Goal: Check status: Check status

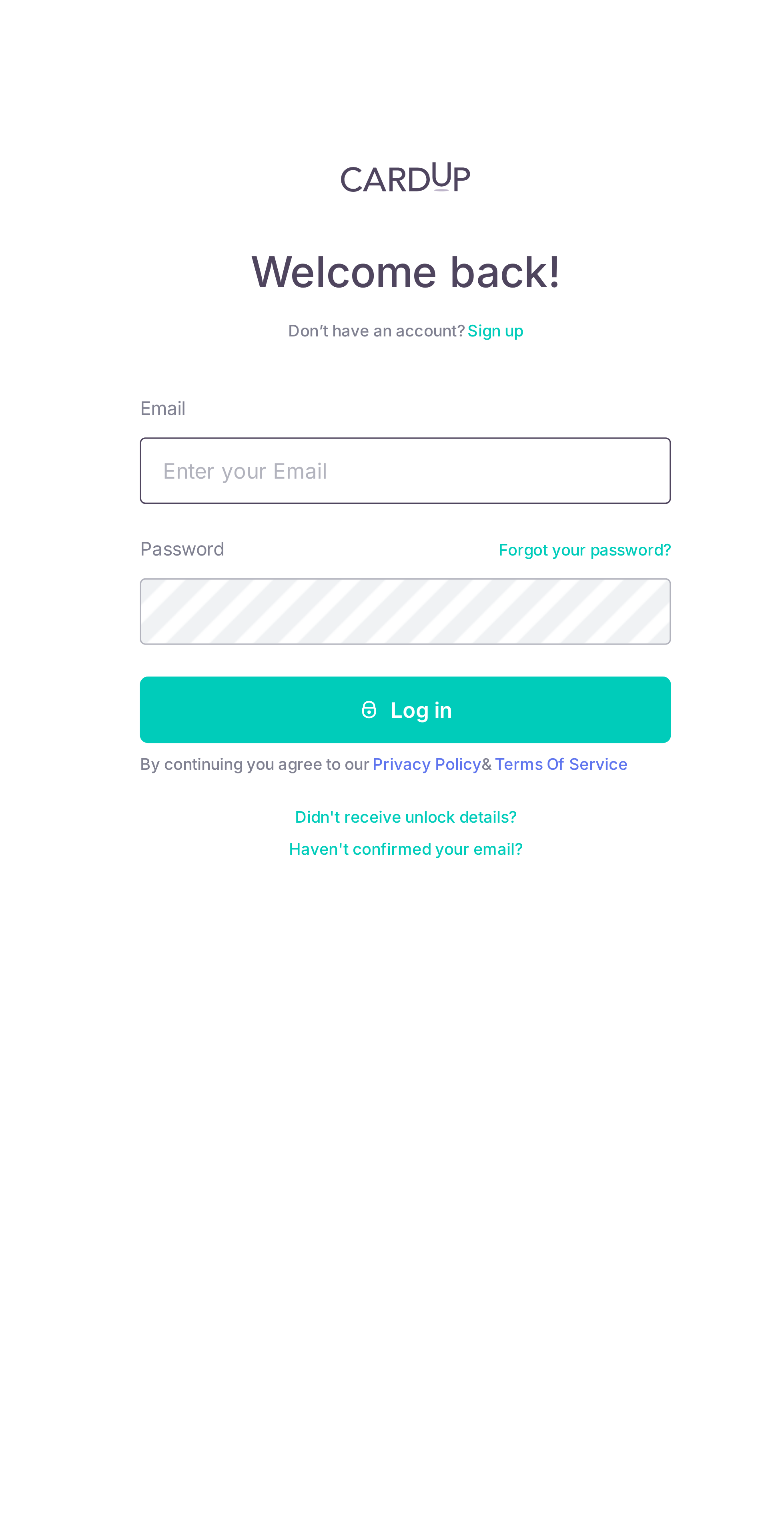
click at [593, 149] on input "Email" at bounding box center [583, 151] width 160 height 20
type input "[PERSON_NAME][EMAIL_ADDRESS][DOMAIN_NAME]"
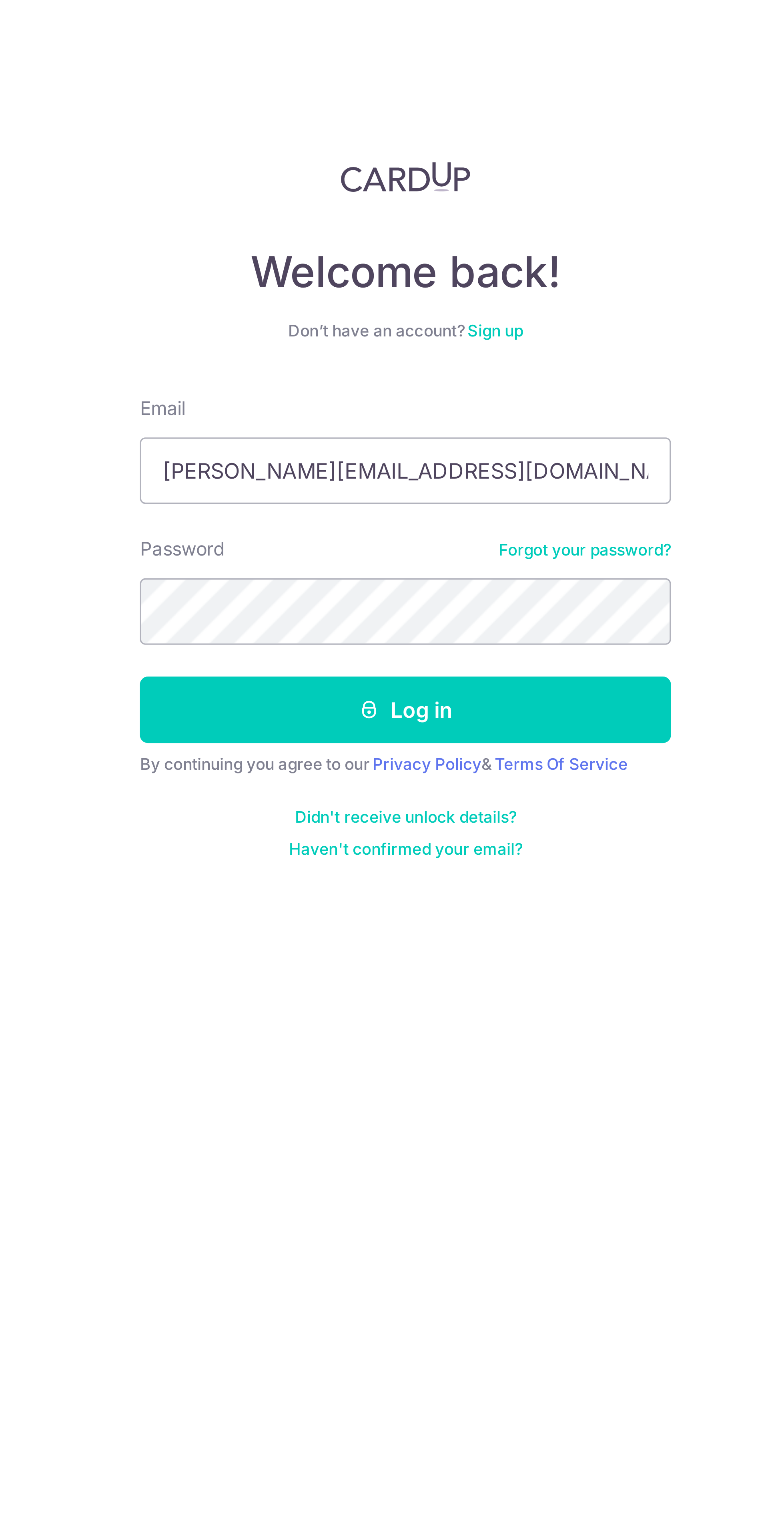
click at [504, 213] on button "Log in" at bounding box center [583, 223] width 160 height 20
click at [612, 220] on button "Log in" at bounding box center [583, 223] width 160 height 20
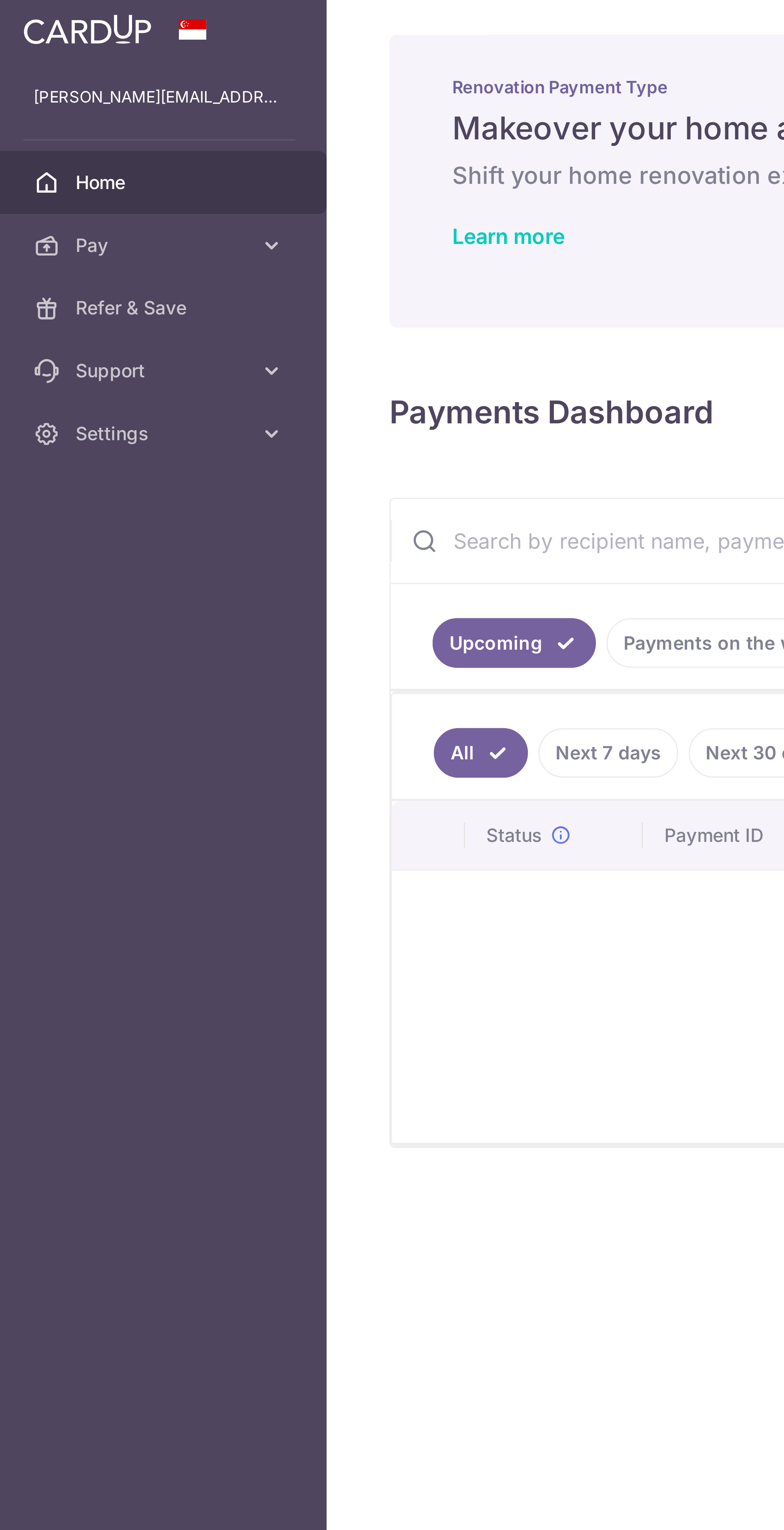
click at [75, 72] on link "Pay" at bounding box center [51, 78] width 102 height 19
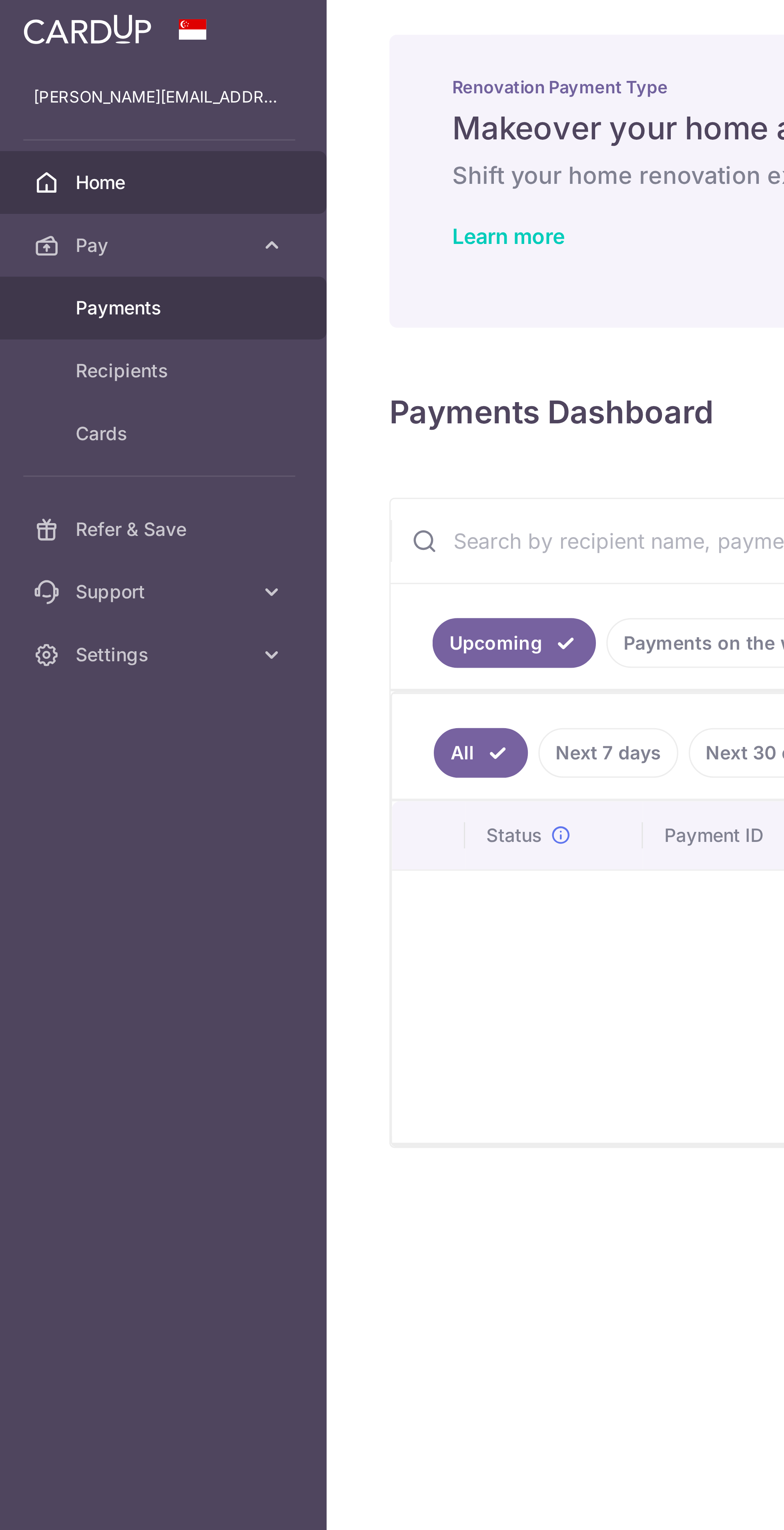
click at [69, 93] on span "Payments" at bounding box center [51, 96] width 53 height 8
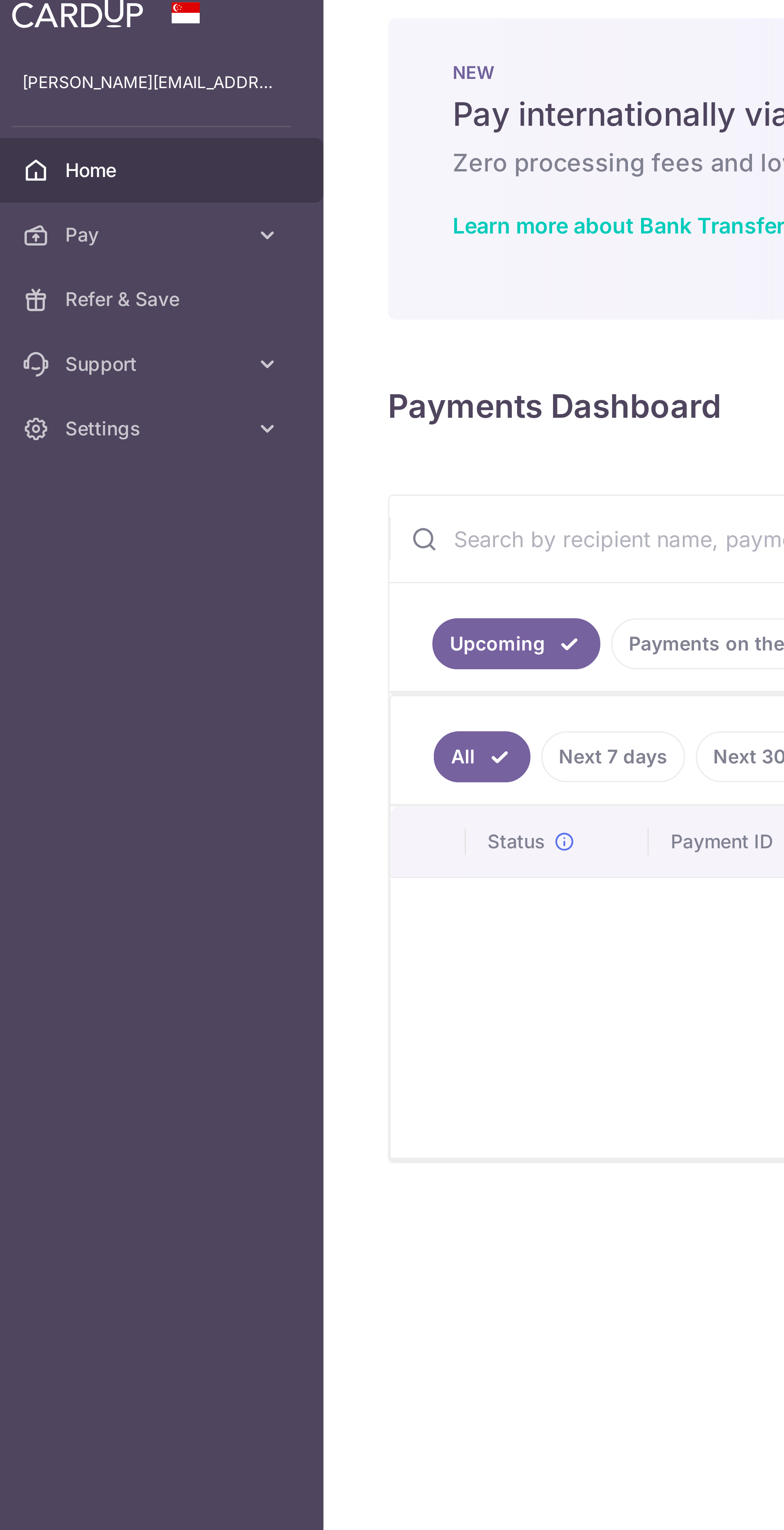
click at [207, 197] on link "Payments on the way" at bounding box center [222, 199] width 69 height 15
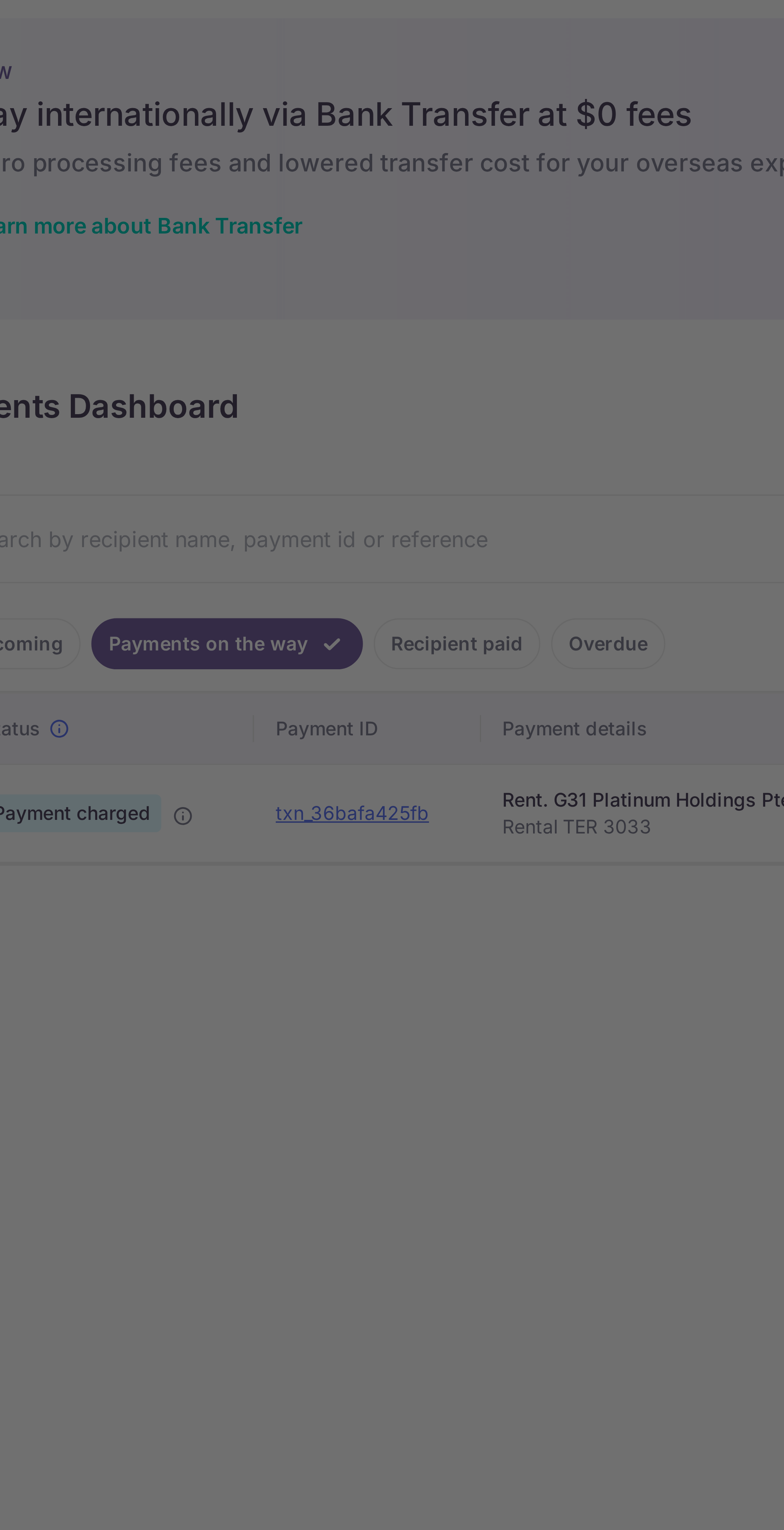
click at [290, 204] on div at bounding box center [396, 772] width 792 height 1546
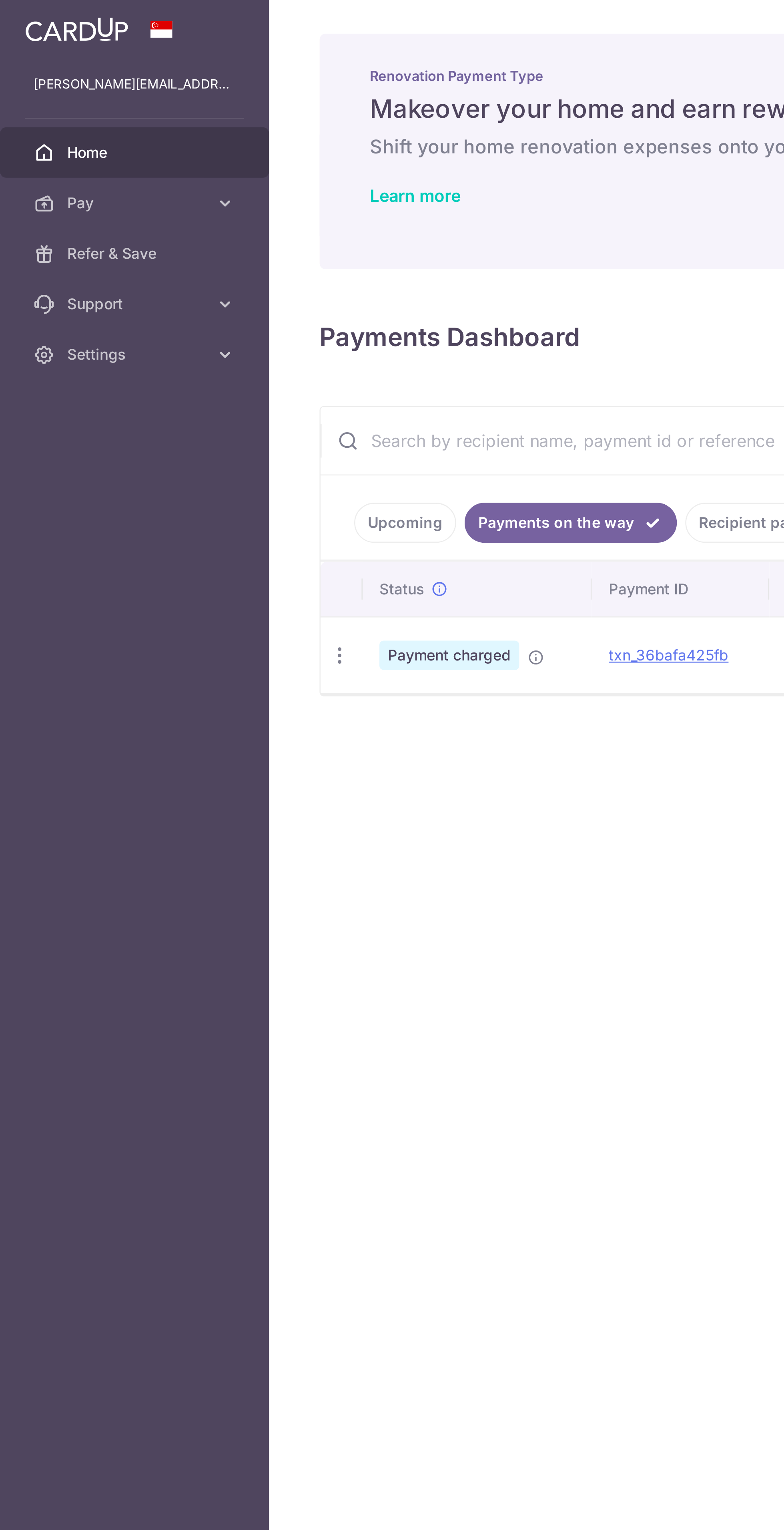
click at [201, 249] on icon at bounding box center [204, 250] width 7 height 7
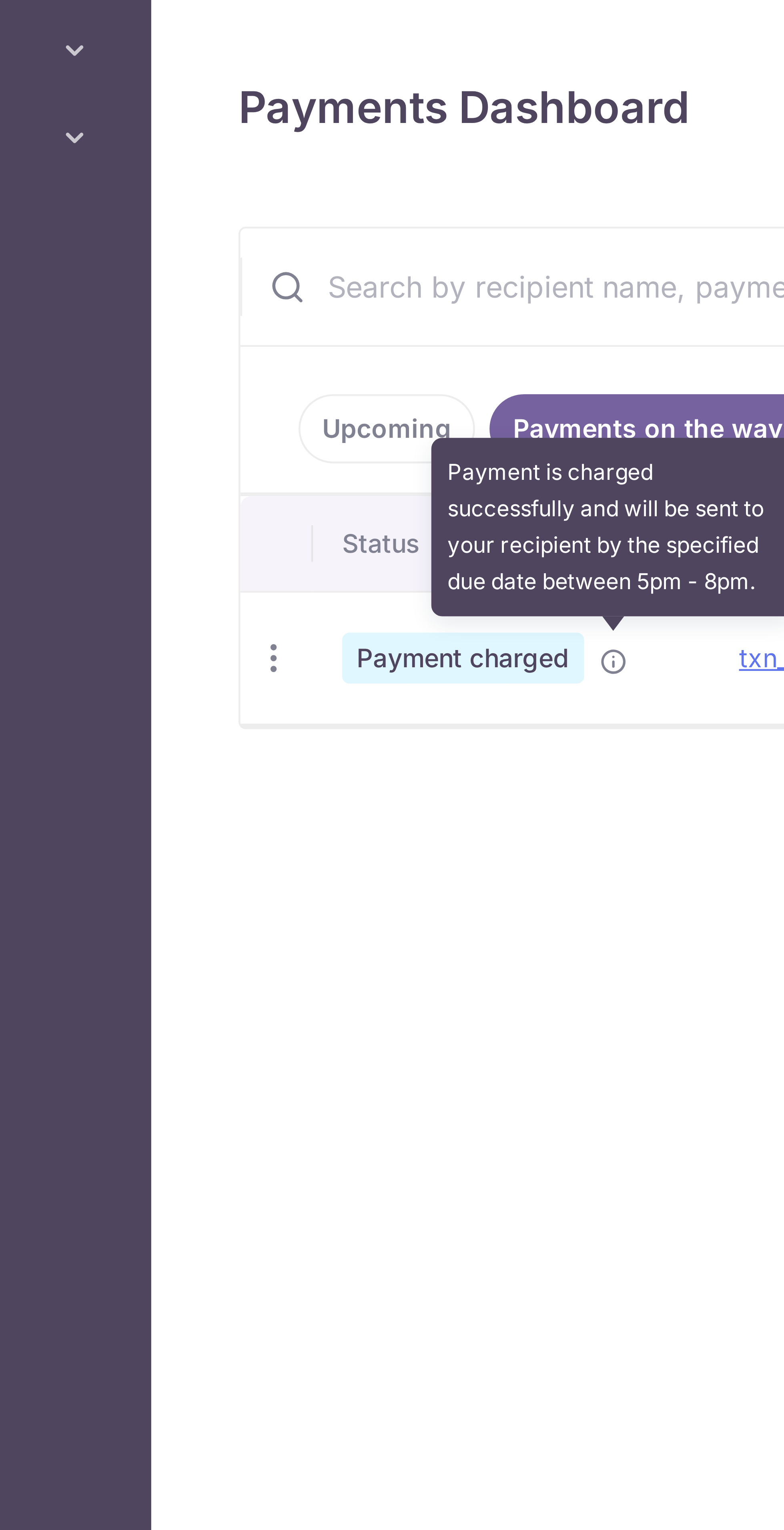
click at [126, 246] on icon "button" at bounding box center [129, 249] width 8 height 8
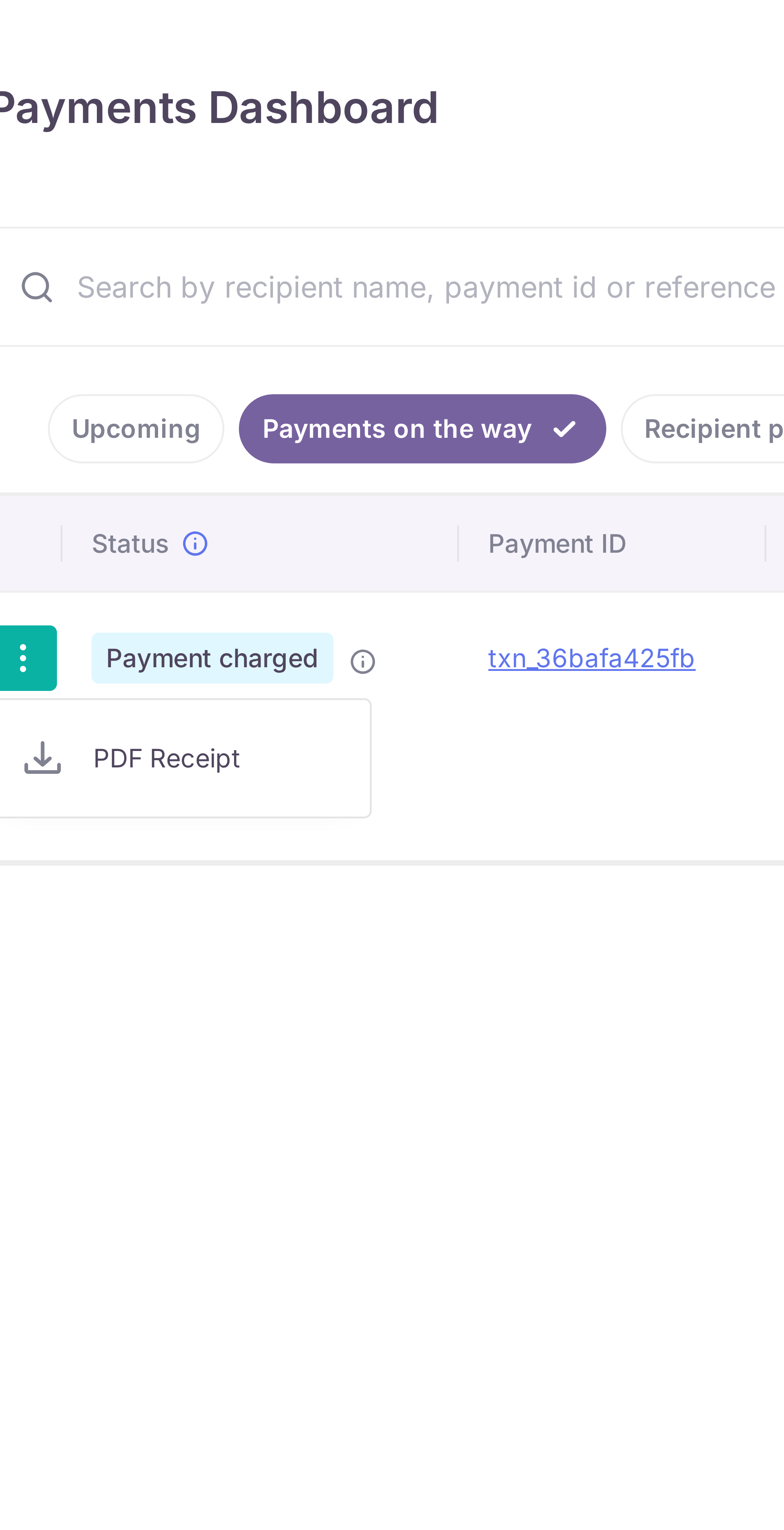
click at [244, 317] on div at bounding box center [392, 765] width 784 height 1530
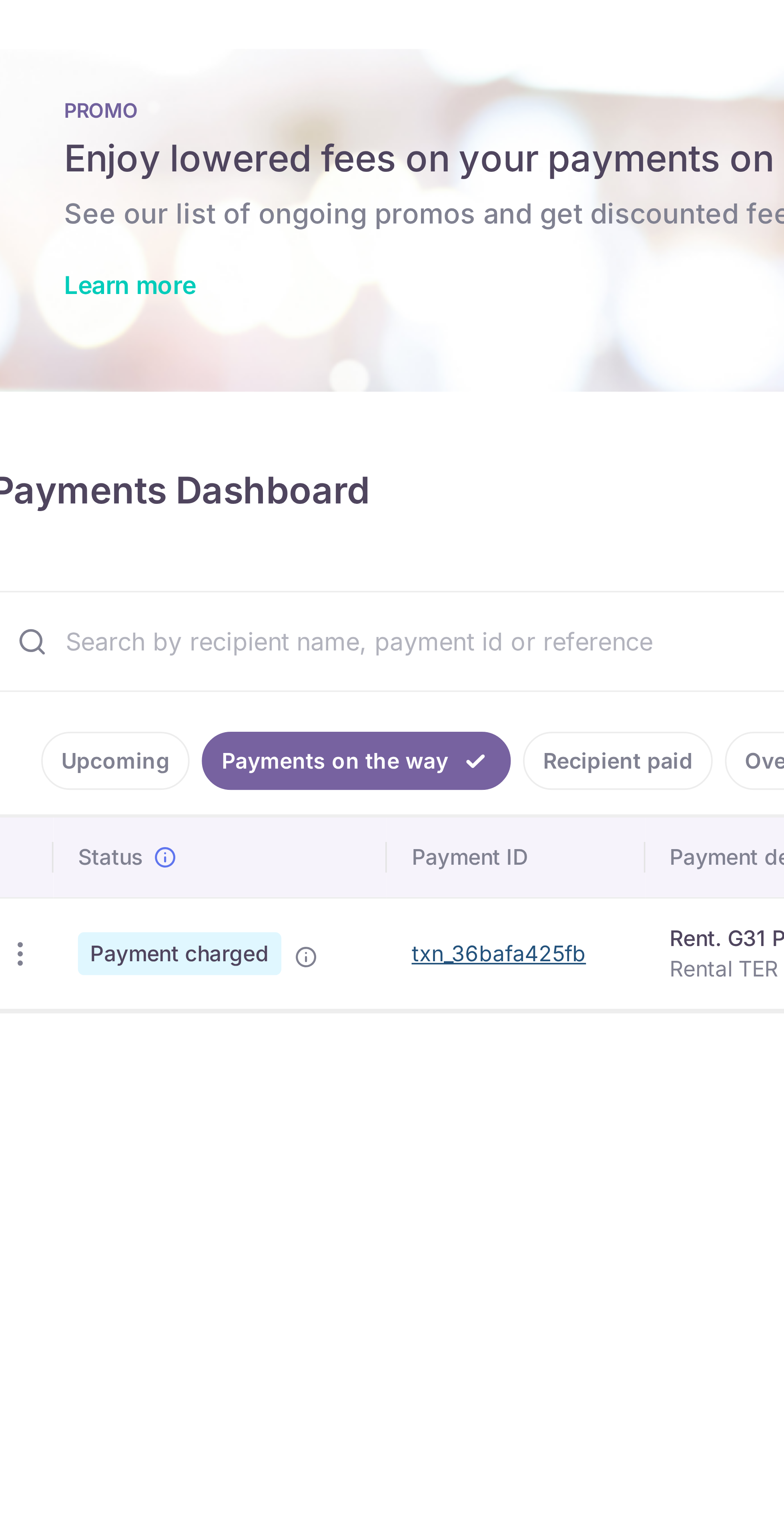
click at [248, 248] on link "txn_36bafa425fb" at bounding box center [254, 249] width 46 height 7
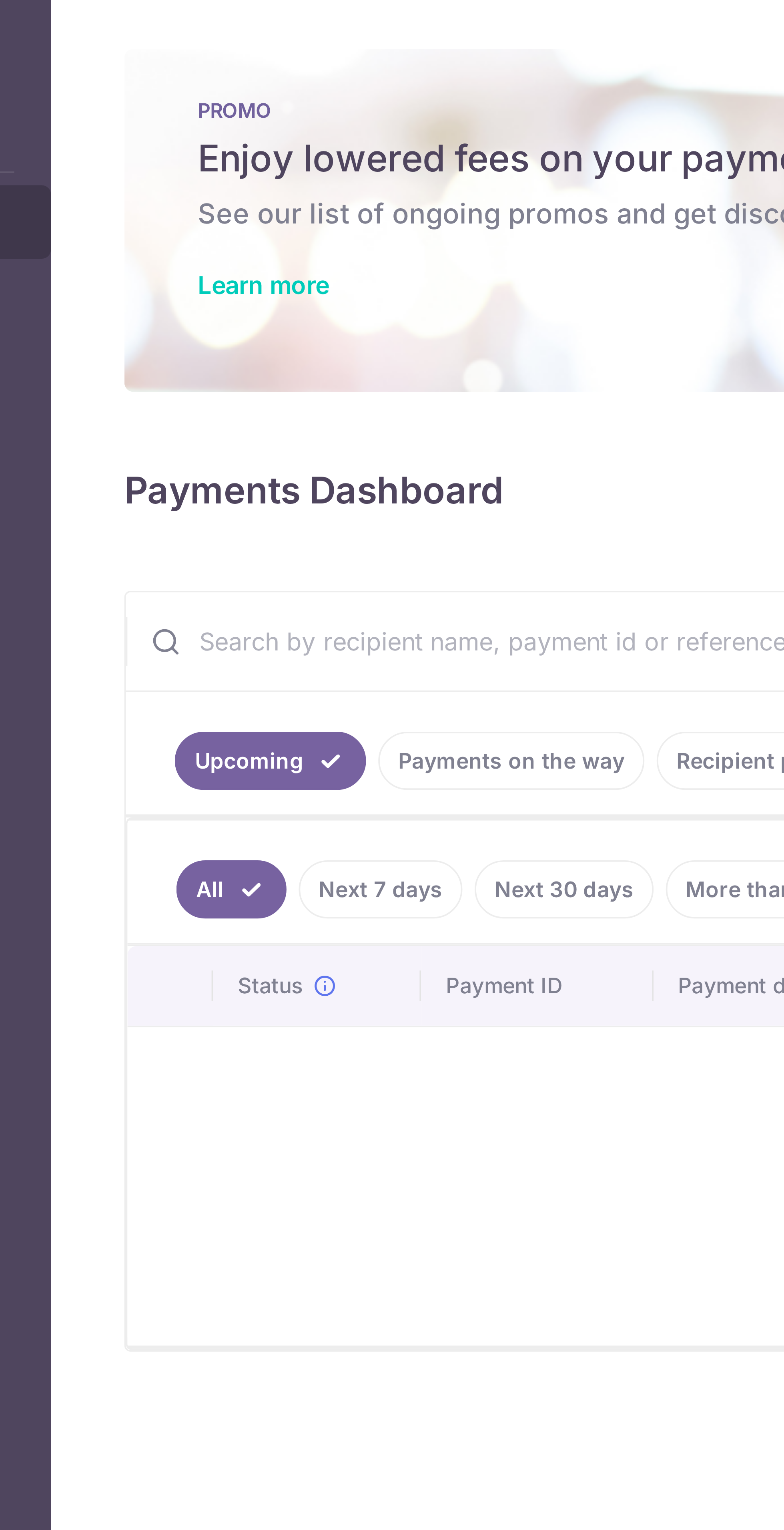
click at [234, 199] on link "Payments on the way" at bounding box center [222, 199] width 69 height 15
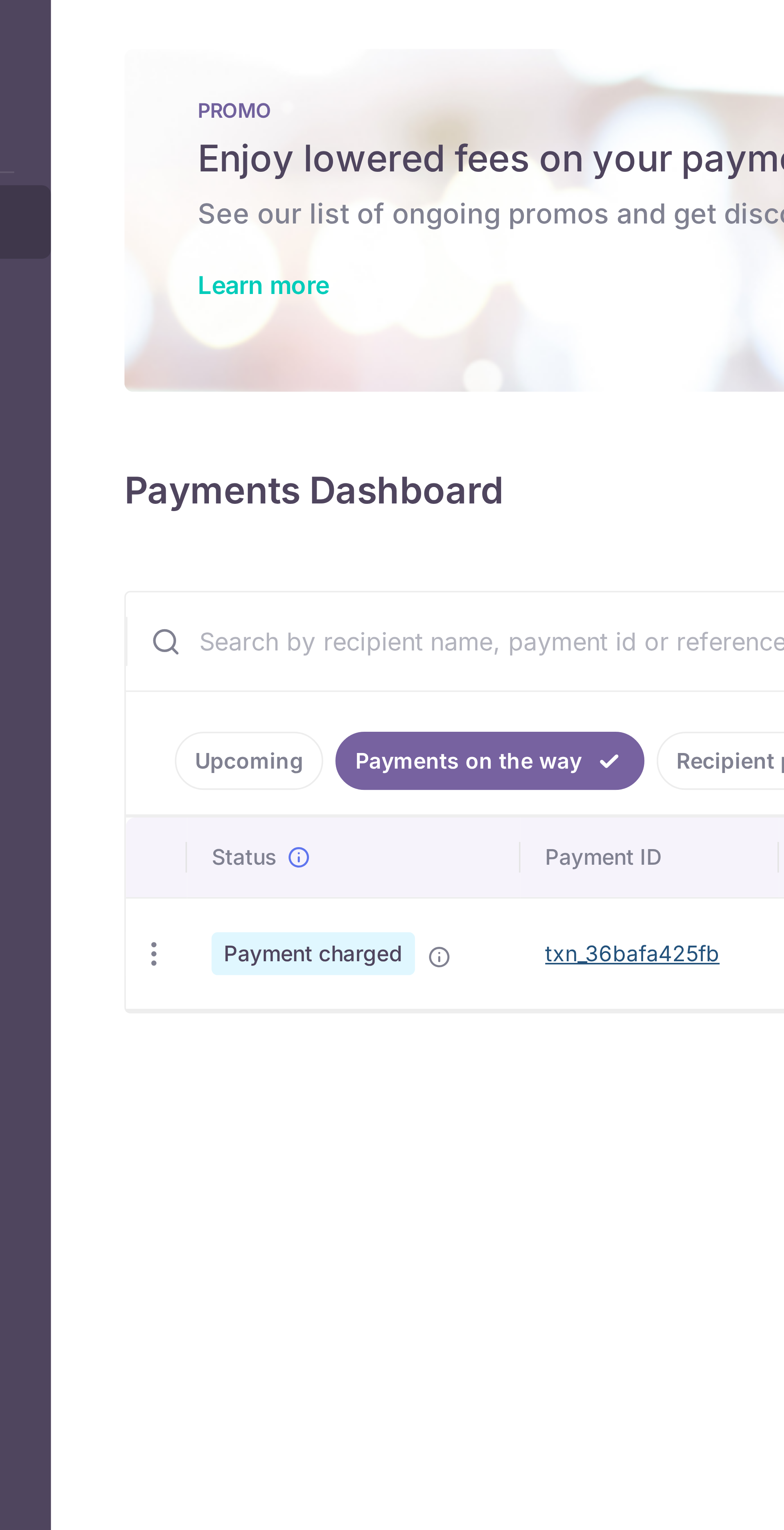
click at [252, 249] on link "txn_36bafa425fb" at bounding box center [254, 249] width 46 height 7
